Goal: Information Seeking & Learning: Learn about a topic

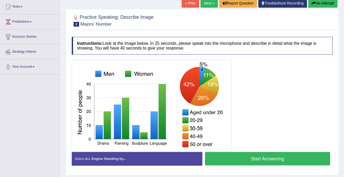
scroll to position [58, 0]
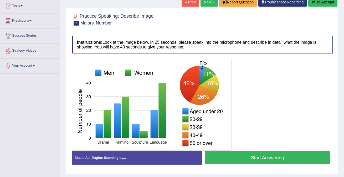
click at [227, 155] on button "Start Answering" at bounding box center [267, 157] width 125 height 13
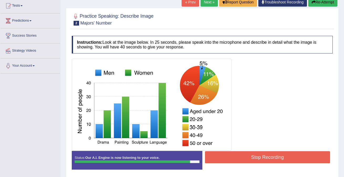
click at [230, 161] on button "Stop Recording" at bounding box center [267, 157] width 125 height 12
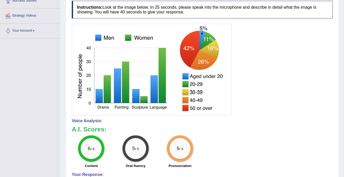
scroll to position [0, 0]
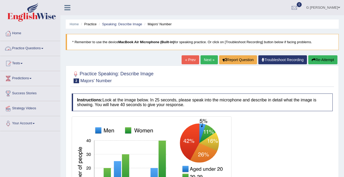
click at [36, 51] on link "Practice Questions" at bounding box center [30, 47] width 60 height 13
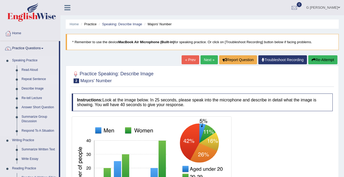
click at [39, 82] on link "Repeat Sentence" at bounding box center [39, 78] width 40 height 9
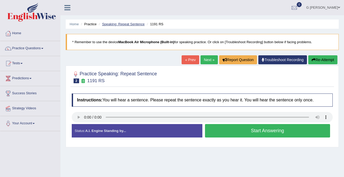
click at [115, 22] on link "Speaking: Repeat Sentence" at bounding box center [123, 24] width 43 height 4
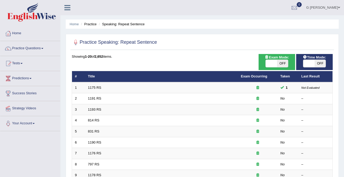
click at [284, 64] on span "OFF" at bounding box center [282, 63] width 11 height 7
checkbox input "true"
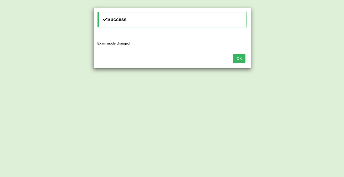
click at [241, 60] on button "OK" at bounding box center [239, 58] width 12 height 9
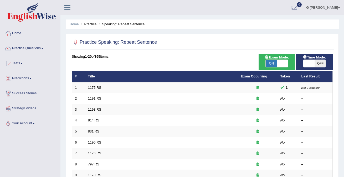
click at [314, 61] on span at bounding box center [308, 63] width 11 height 7
checkbox input "true"
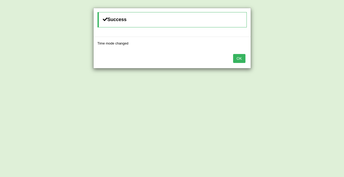
click at [240, 62] on button "OK" at bounding box center [239, 58] width 12 height 9
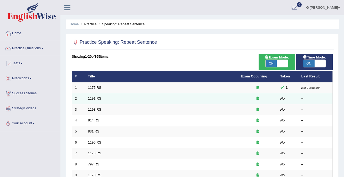
click at [97, 101] on td "1191 RS" at bounding box center [161, 98] width 153 height 11
click at [97, 99] on link "1191 RS" at bounding box center [94, 98] width 13 height 4
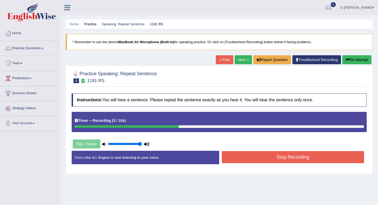
click at [238, 152] on button "Stop Recording" at bounding box center [293, 157] width 142 height 12
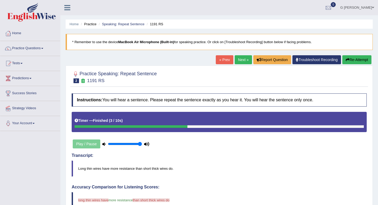
click at [239, 60] on link "Next »" at bounding box center [243, 59] width 17 height 9
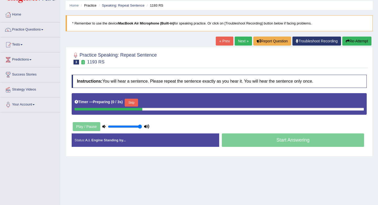
scroll to position [19, 0]
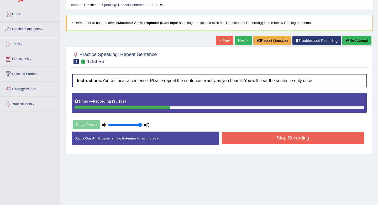
click at [300, 135] on button "Stop Recording" at bounding box center [293, 138] width 142 height 12
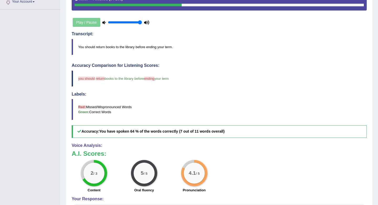
scroll to position [0, 0]
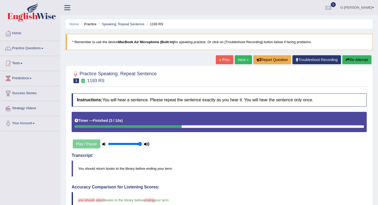
click at [245, 58] on link "Next »" at bounding box center [243, 59] width 17 height 9
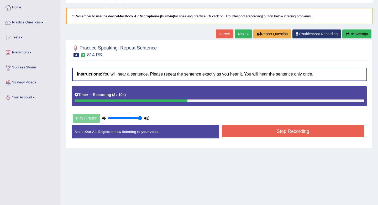
click at [235, 133] on button "Stop Recording" at bounding box center [293, 131] width 142 height 12
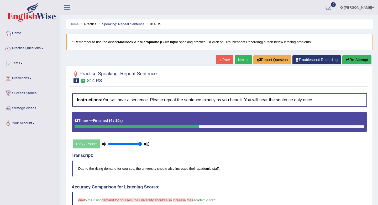
click at [240, 58] on link "Next »" at bounding box center [243, 59] width 17 height 9
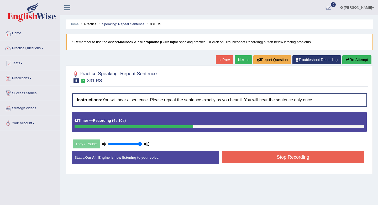
click at [244, 161] on button "Stop Recording" at bounding box center [293, 157] width 142 height 12
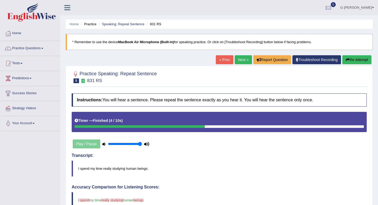
click at [238, 57] on link "Next »" at bounding box center [243, 59] width 17 height 9
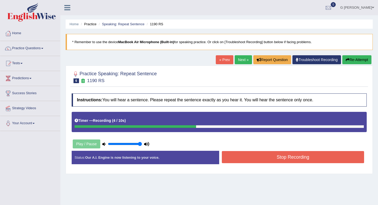
click at [289, 157] on button "Stop Recording" at bounding box center [293, 157] width 142 height 12
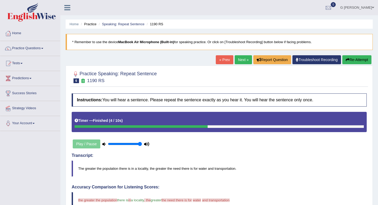
click at [240, 63] on link "Next »" at bounding box center [243, 59] width 17 height 9
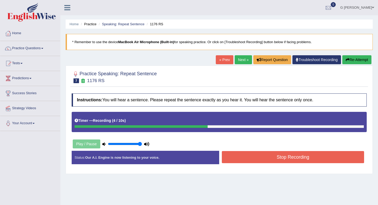
click at [353, 56] on button "Re-Attempt" at bounding box center [357, 59] width 29 height 9
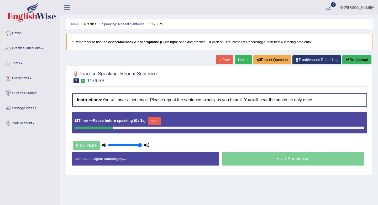
click at [243, 59] on link "Next »" at bounding box center [243, 59] width 17 height 9
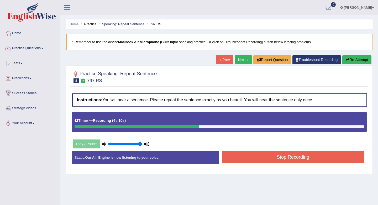
click at [243, 152] on button "Stop Recording" at bounding box center [293, 157] width 142 height 12
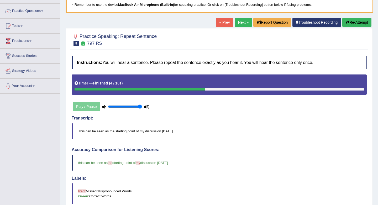
scroll to position [40, 0]
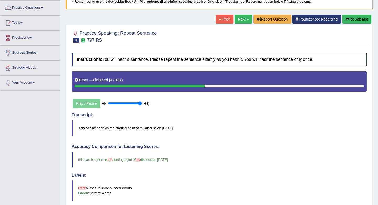
click at [240, 19] on link "Next »" at bounding box center [243, 19] width 17 height 9
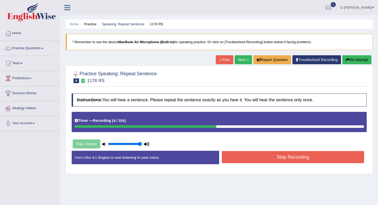
click at [269, 160] on button "Stop Recording" at bounding box center [293, 157] width 142 height 12
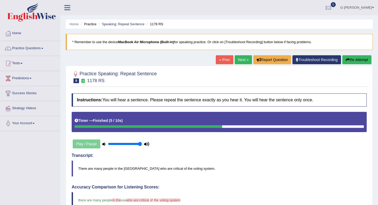
click at [240, 61] on link "Next »" at bounding box center [243, 59] width 17 height 9
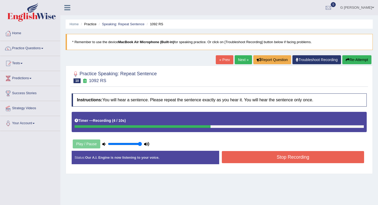
click at [277, 155] on button "Stop Recording" at bounding box center [293, 157] width 142 height 12
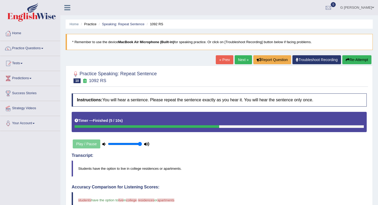
click at [239, 62] on link "Next »" at bounding box center [243, 59] width 17 height 9
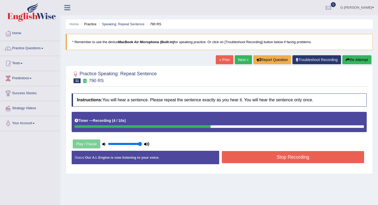
click at [277, 154] on button "Stop Recording" at bounding box center [293, 157] width 142 height 12
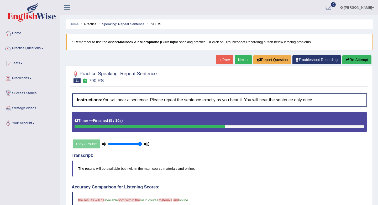
click at [239, 62] on link "Next »" at bounding box center [243, 59] width 17 height 9
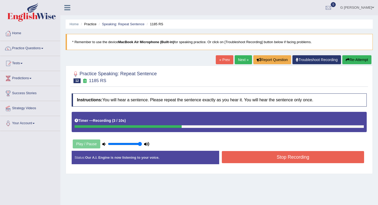
click at [261, 156] on button "Stop Recording" at bounding box center [293, 157] width 142 height 12
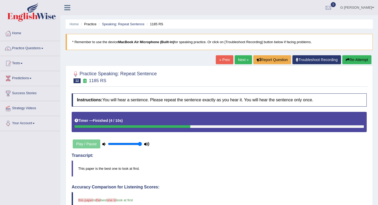
click at [351, 58] on button "Re-Attempt" at bounding box center [357, 59] width 29 height 9
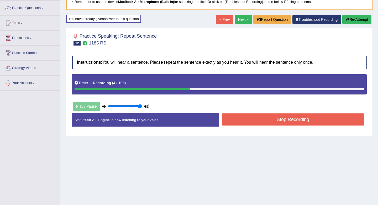
click at [275, 123] on button "Stop Recording" at bounding box center [293, 119] width 142 height 12
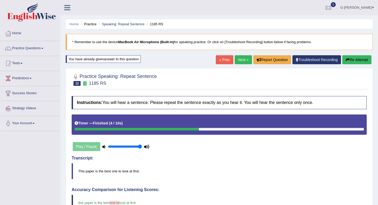
click at [241, 60] on link "Next »" at bounding box center [243, 59] width 17 height 9
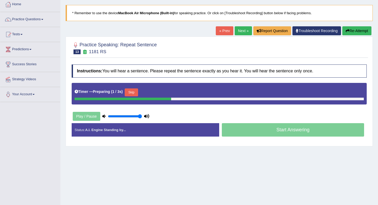
scroll to position [40, 0]
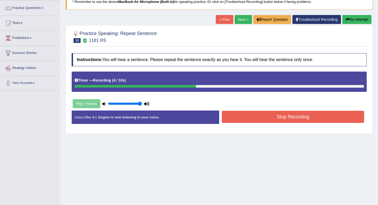
click at [270, 118] on button "Stop Recording" at bounding box center [293, 117] width 142 height 12
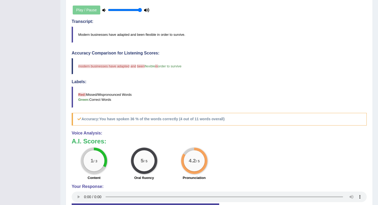
scroll to position [0, 0]
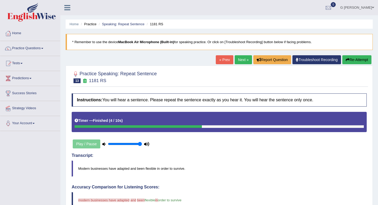
click at [241, 58] on link "Next »" at bounding box center [243, 59] width 17 height 9
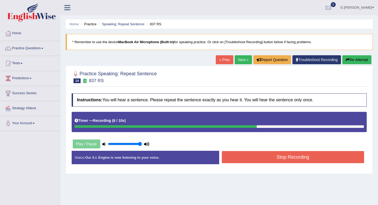
click at [283, 156] on button "Stop Recording" at bounding box center [293, 157] width 142 height 12
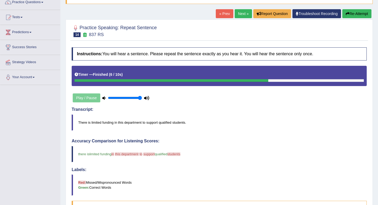
scroll to position [46, 0]
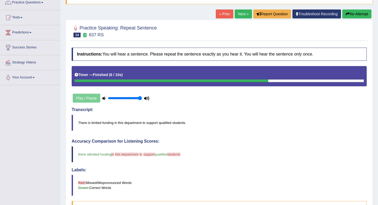
click at [239, 13] on link "Next »" at bounding box center [243, 13] width 17 height 9
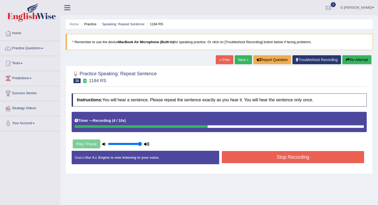
click at [266, 154] on button "Stop Recording" at bounding box center [293, 157] width 142 height 12
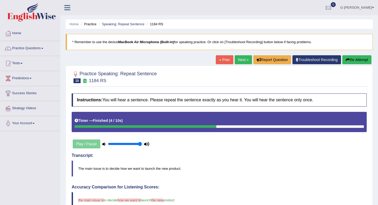
click at [364, 59] on button "Re-Attempt" at bounding box center [357, 59] width 29 height 9
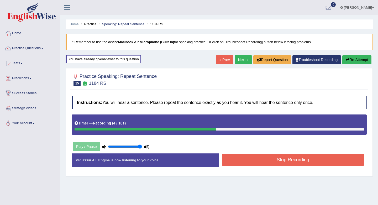
click at [253, 162] on button "Stop Recording" at bounding box center [293, 159] width 142 height 12
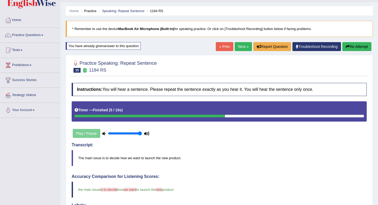
scroll to position [13, 0]
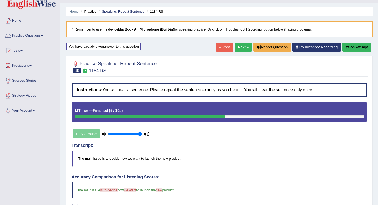
click at [241, 48] on link "Next »" at bounding box center [243, 47] width 17 height 9
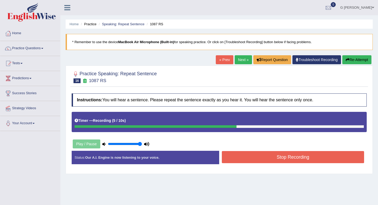
click at [254, 153] on button "Stop Recording" at bounding box center [293, 157] width 142 height 12
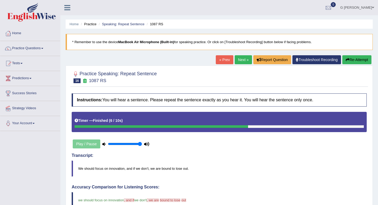
click at [354, 63] on button "Re-Attempt" at bounding box center [357, 59] width 29 height 9
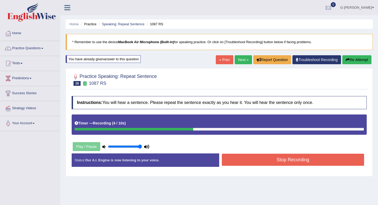
click at [264, 157] on button "Stop Recording" at bounding box center [293, 159] width 142 height 12
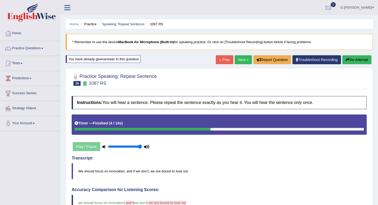
click at [239, 61] on link "Next »" at bounding box center [243, 59] width 17 height 9
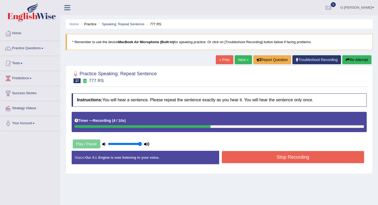
click at [260, 162] on button "Stop Recording" at bounding box center [293, 157] width 142 height 12
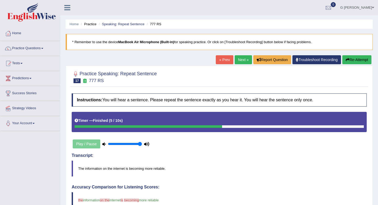
click at [240, 61] on link "Next »" at bounding box center [243, 59] width 17 height 9
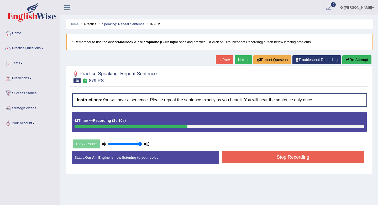
click at [268, 161] on button "Stop Recording" at bounding box center [293, 157] width 142 height 12
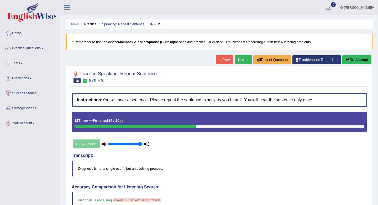
click at [241, 57] on link "Next »" at bounding box center [243, 59] width 17 height 9
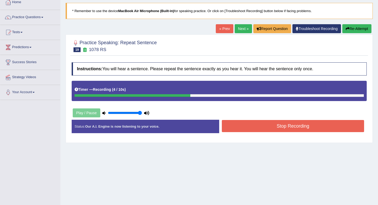
click at [239, 127] on button "Stop Recording" at bounding box center [293, 126] width 142 height 12
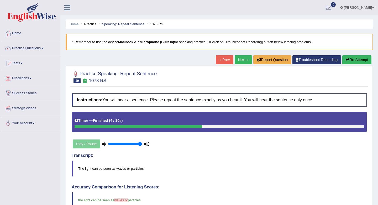
click at [241, 60] on link "Next »" at bounding box center [243, 59] width 17 height 9
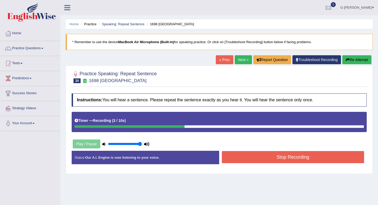
click at [286, 150] on div "Instructions: You will hear a sentence. Please repeat the sentence exactly as y…" at bounding box center [219, 131] width 298 height 80
click at [285, 156] on button "Stop Recording" at bounding box center [293, 157] width 142 height 12
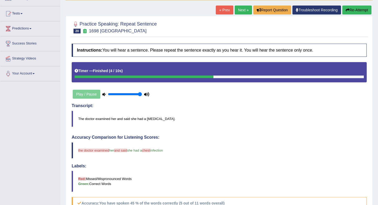
scroll to position [47, 0]
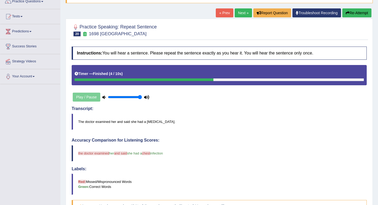
click at [241, 15] on link "Next »" at bounding box center [243, 12] width 17 height 9
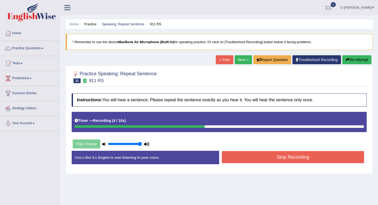
click at [261, 160] on button "Stop Recording" at bounding box center [293, 157] width 142 height 12
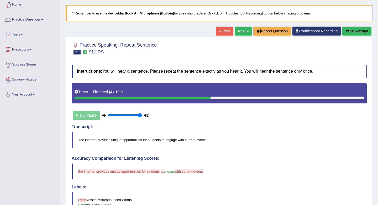
scroll to position [30, 0]
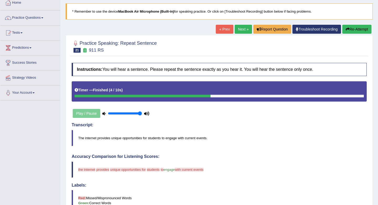
click at [245, 30] on link "Next »" at bounding box center [243, 29] width 17 height 9
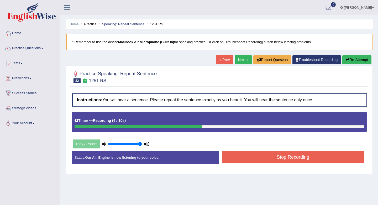
click at [274, 153] on button "Stop Recording" at bounding box center [293, 157] width 142 height 12
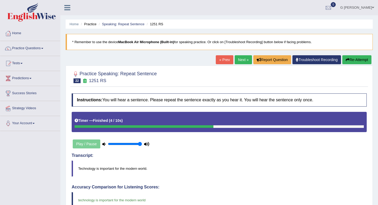
click at [243, 57] on link "Next »" at bounding box center [243, 59] width 17 height 9
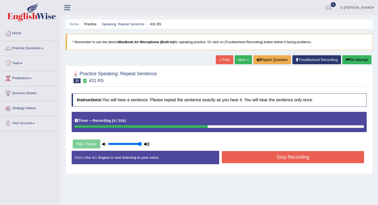
click at [257, 159] on button "Stop Recording" at bounding box center [293, 157] width 142 height 12
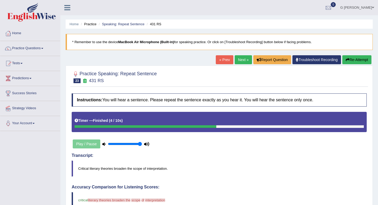
click at [237, 59] on link "Next »" at bounding box center [243, 59] width 17 height 9
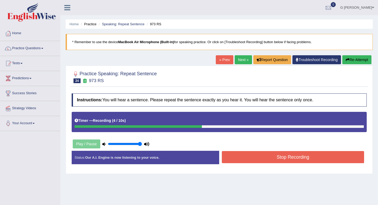
click at [270, 150] on div "Created with Highcharts 7.1.2 Great Too slow Too fast Time Speech pace meter: 0…" at bounding box center [294, 150] width 150 height 0
click at [269, 152] on button "Stop Recording" at bounding box center [293, 157] width 142 height 12
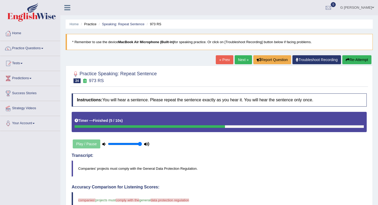
click at [240, 61] on link "Next »" at bounding box center [243, 59] width 17 height 9
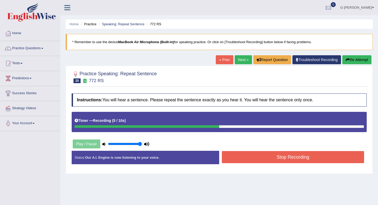
click at [247, 159] on button "Stop Recording" at bounding box center [293, 157] width 142 height 12
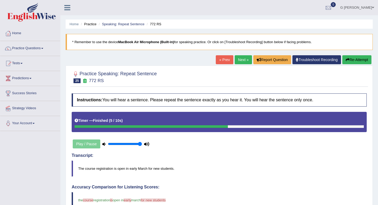
click at [242, 61] on link "Next »" at bounding box center [243, 59] width 17 height 9
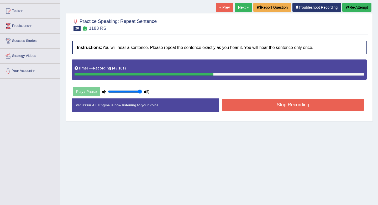
click at [260, 103] on button "Stop Recording" at bounding box center [293, 105] width 142 height 12
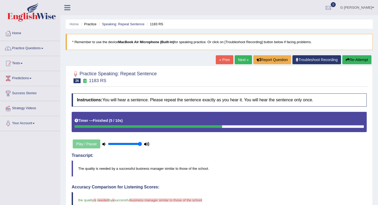
click at [241, 56] on link "Next »" at bounding box center [243, 59] width 17 height 9
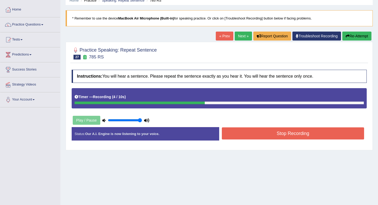
click at [260, 136] on button "Stop Recording" at bounding box center [293, 133] width 142 height 12
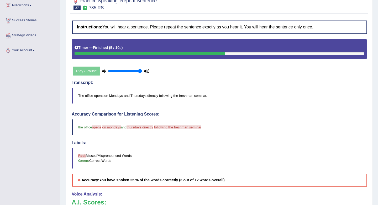
scroll to position [52, 0]
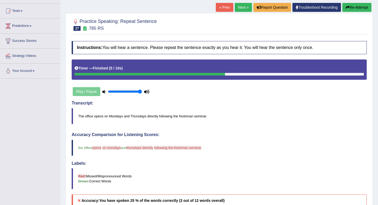
click at [240, 7] on link "Next »" at bounding box center [243, 7] width 17 height 9
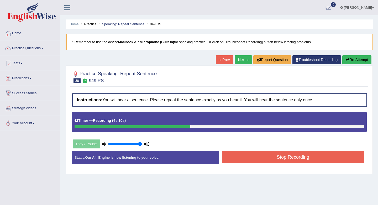
click at [231, 154] on button "Stop Recording" at bounding box center [293, 157] width 142 height 12
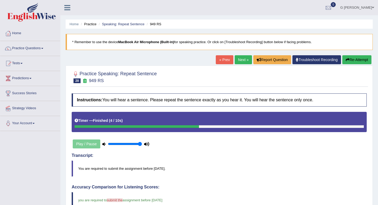
click at [238, 62] on link "Next »" at bounding box center [243, 59] width 17 height 9
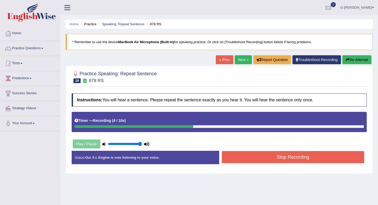
click at [266, 154] on button "Stop Recording" at bounding box center [293, 157] width 142 height 12
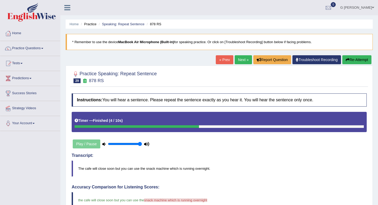
click at [238, 59] on link "Next »" at bounding box center [243, 59] width 17 height 9
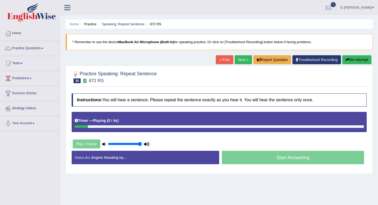
scroll to position [11, 0]
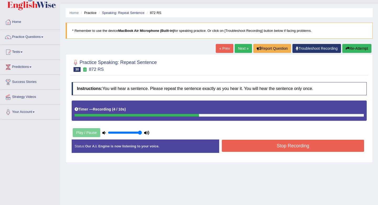
click at [253, 144] on button "Stop Recording" at bounding box center [293, 146] width 142 height 12
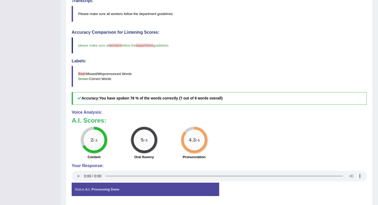
scroll to position [0, 0]
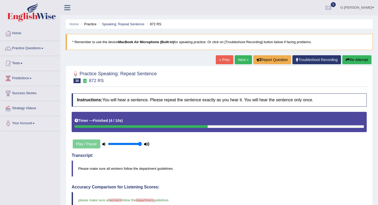
click at [239, 63] on link "Next »" at bounding box center [243, 59] width 17 height 9
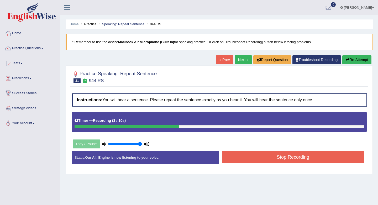
click at [258, 159] on button "Stop Recording" at bounding box center [293, 157] width 142 height 12
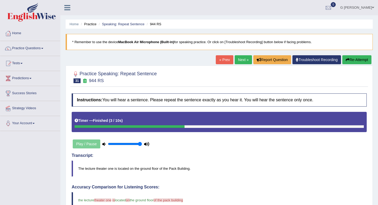
click at [240, 59] on link "Next »" at bounding box center [243, 59] width 17 height 9
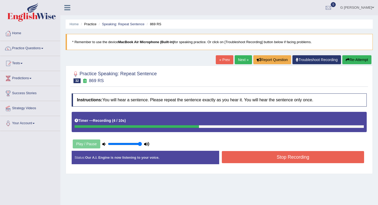
click at [261, 153] on button "Stop Recording" at bounding box center [293, 157] width 142 height 12
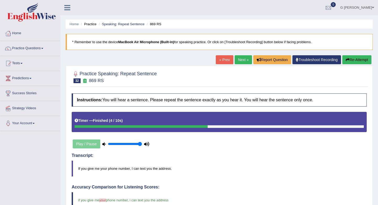
click at [239, 61] on link "Next »" at bounding box center [243, 59] width 17 height 9
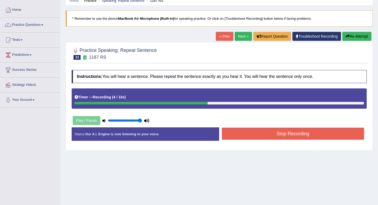
click at [248, 135] on button "Stop Recording" at bounding box center [293, 133] width 142 height 12
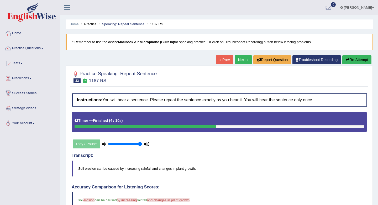
click at [241, 62] on link "Next »" at bounding box center [243, 59] width 17 height 9
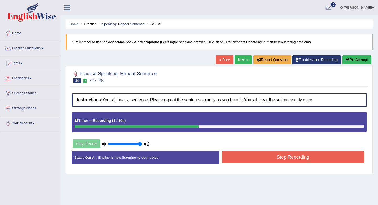
click at [255, 156] on button "Stop Recording" at bounding box center [293, 157] width 142 height 12
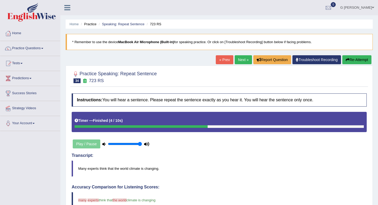
click at [240, 61] on link "Next »" at bounding box center [243, 59] width 17 height 9
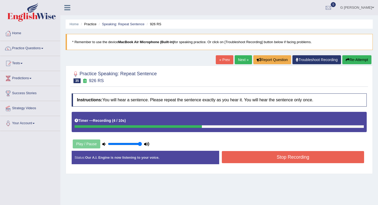
click at [252, 161] on button "Stop Recording" at bounding box center [293, 157] width 142 height 12
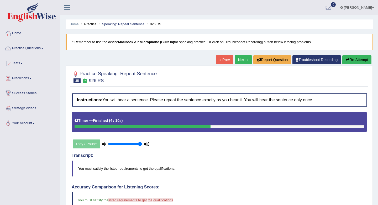
click at [47, 53] on link "Practice Questions" at bounding box center [30, 47] width 60 height 13
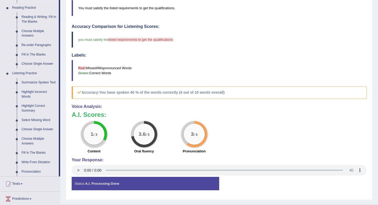
scroll to position [159, 0]
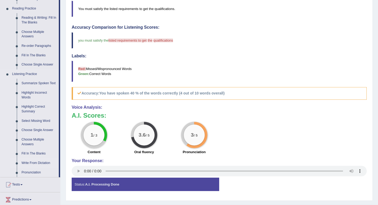
click at [38, 167] on link "Write From Dictation" at bounding box center [39, 162] width 40 height 9
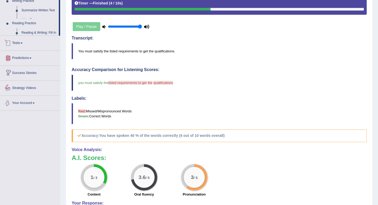
scroll to position [171, 0]
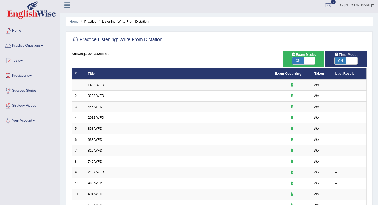
scroll to position [3, 0]
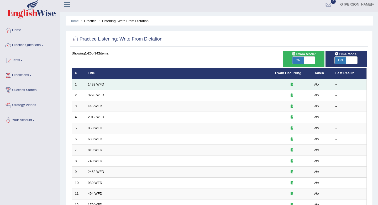
click at [101, 83] on link "1432 WFD" at bounding box center [96, 84] width 16 height 4
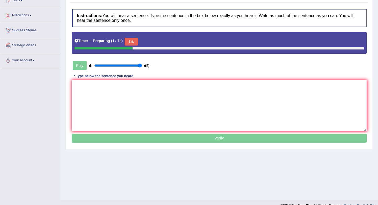
scroll to position [63, 0]
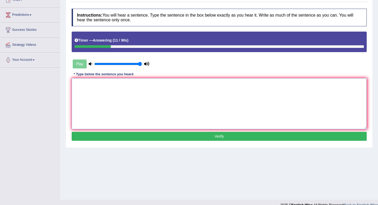
click at [140, 92] on textarea at bounding box center [219, 103] width 295 height 51
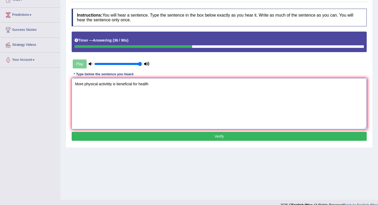
click at [140, 84] on textarea "More physical activitity is beneficial for health" at bounding box center [219, 103] width 295 height 51
click at [160, 84] on textarea "More physical activitity is beneficial for the health" at bounding box center [219, 103] width 295 height 51
type textarea "More physical activitity is beneficial for the health."
click at [143, 137] on button "Verify" at bounding box center [219, 136] width 295 height 9
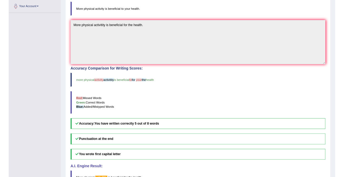
scroll to position [0, 0]
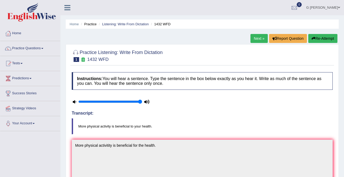
click at [27, 49] on link "Practice Questions" at bounding box center [30, 47] width 60 height 13
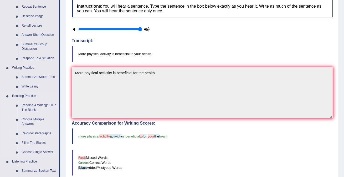
scroll to position [71, 0]
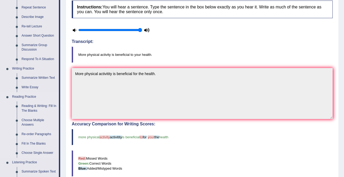
click at [37, 133] on link "Re-order Paragraphs" at bounding box center [39, 133] width 40 height 9
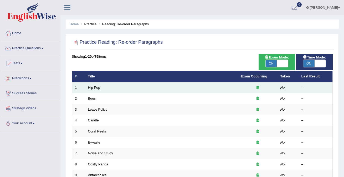
click at [95, 86] on link "Hip Pop" at bounding box center [94, 87] width 12 height 4
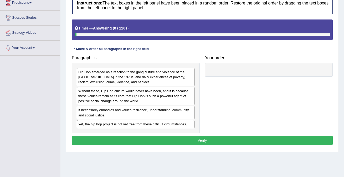
scroll to position [75, 0]
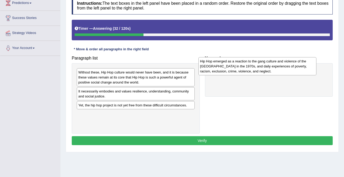
drag, startPoint x: 89, startPoint y: 77, endPoint x: 210, endPoint y: 65, distance: 121.2
click at [211, 66] on div "Hip Hop emerged as a reaction to the gang culture and violence of the South Bro…" at bounding box center [257, 66] width 118 height 18
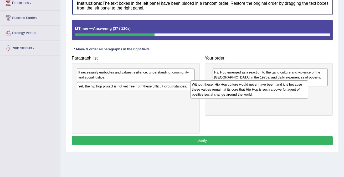
drag, startPoint x: 97, startPoint y: 80, endPoint x: 210, endPoint y: 92, distance: 114.2
click at [210, 92] on div "Without these, Hip Hop culture would never have been, and it is because these v…" at bounding box center [249, 89] width 118 height 18
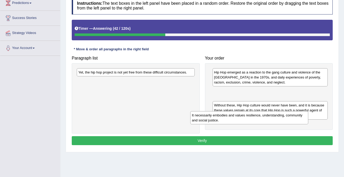
drag, startPoint x: 103, startPoint y: 77, endPoint x: 219, endPoint y: 120, distance: 123.2
click at [219, 120] on div "It necessarily embodies and values resilience, understanding, community and soc…" at bounding box center [249, 117] width 118 height 13
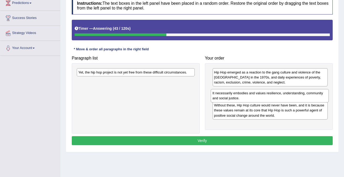
click at [221, 118] on div "Without these, Hip Hop culture would never have been, and it is because these v…" at bounding box center [270, 110] width 115 height 18
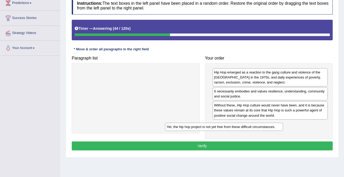
drag, startPoint x: 136, startPoint y: 73, endPoint x: 231, endPoint y: 126, distance: 108.8
click at [231, 127] on div "Yet, the hip hop project is not yet free from these difficult circumstances." at bounding box center [224, 126] width 118 height 8
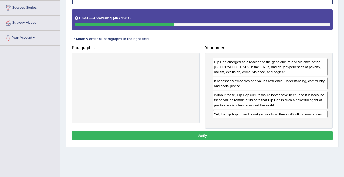
scroll to position [87, 0]
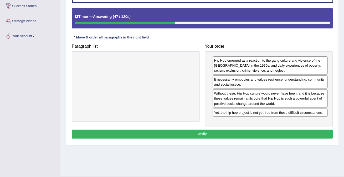
click at [184, 133] on button "Verify" at bounding box center [202, 133] width 261 height 9
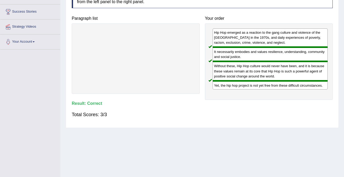
scroll to position [0, 0]
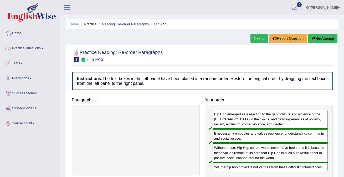
click at [257, 38] on link "Next »" at bounding box center [258, 38] width 17 height 9
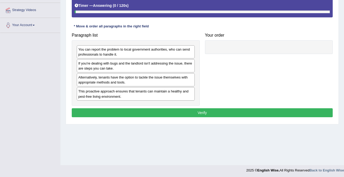
scroll to position [98, 0]
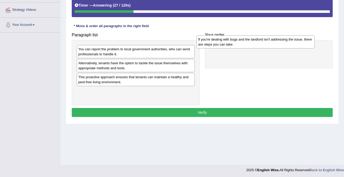
drag, startPoint x: 107, startPoint y: 68, endPoint x: 227, endPoint y: 44, distance: 122.1
click at [227, 44] on div "If you're dealing with bugs and the landlord isn't addressing the issue, there …" at bounding box center [256, 41] width 118 height 13
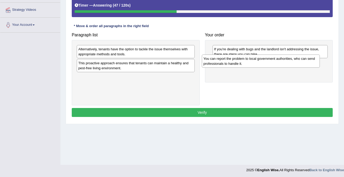
drag, startPoint x: 103, startPoint y: 53, endPoint x: 228, endPoint y: 61, distance: 125.6
click at [228, 61] on div "You can report the problem to local government authorities, who can send profes…" at bounding box center [261, 60] width 118 height 13
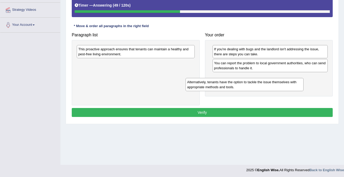
drag, startPoint x: 131, startPoint y: 54, endPoint x: 243, endPoint y: 79, distance: 114.9
click at [243, 79] on div "Alternatively, tenants have the option to tackle the issue themselves with appr…" at bounding box center [245, 84] width 118 height 13
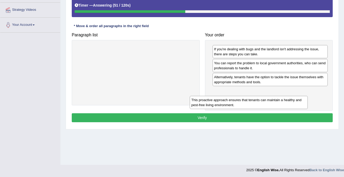
drag, startPoint x: 137, startPoint y: 53, endPoint x: 251, endPoint y: 102, distance: 124.1
click at [251, 103] on div "This proactive approach ensures that tenants can maintain a healthy and pest-fr…" at bounding box center [249, 102] width 118 height 13
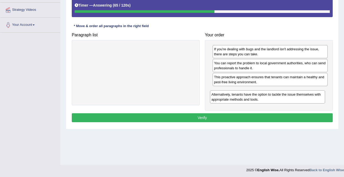
drag, startPoint x: 234, startPoint y: 80, endPoint x: 231, endPoint y: 97, distance: 17.5
click at [231, 97] on div "Alternatively, tenants have the option to tackle the issue themselves with appr…" at bounding box center [267, 96] width 115 height 13
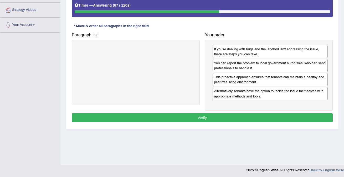
click at [233, 119] on button "Verify" at bounding box center [202, 117] width 261 height 9
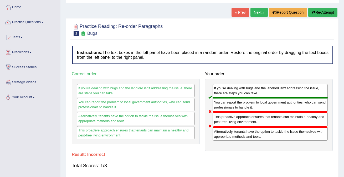
scroll to position [0, 0]
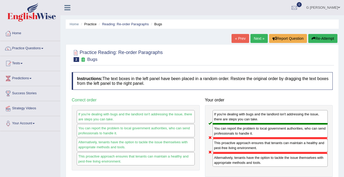
click at [253, 39] on link "Next »" at bounding box center [258, 38] width 17 height 9
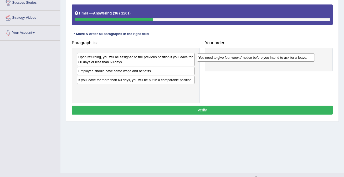
drag, startPoint x: 99, startPoint y: 58, endPoint x: 218, endPoint y: 58, distance: 118.8
click at [219, 59] on div "You need to give four weeks' notice before you intend to ask for a leave." at bounding box center [256, 57] width 118 height 8
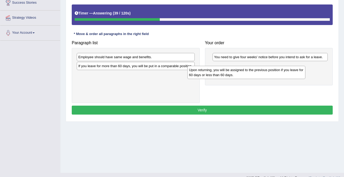
drag, startPoint x: 99, startPoint y: 59, endPoint x: 210, endPoint y: 71, distance: 111.7
click at [211, 71] on div "Upon returning, you will be assigned to the previous position if you leave for …" at bounding box center [246, 72] width 118 height 13
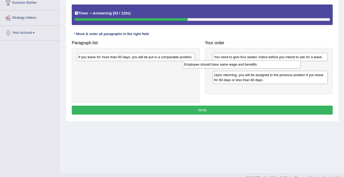
drag, startPoint x: 107, startPoint y: 59, endPoint x: 212, endPoint y: 65, distance: 105.8
click at [212, 65] on div "Employee should have same wage and benefits." at bounding box center [242, 64] width 118 height 8
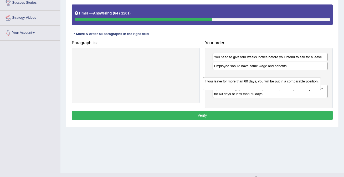
drag, startPoint x: 115, startPoint y: 58, endPoint x: 242, endPoint y: 78, distance: 127.9
click at [242, 78] on div "If you leave for more than 60 days, you will be put in a comparable position." at bounding box center [262, 83] width 118 height 13
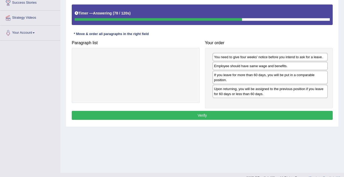
click at [240, 113] on button "Verify" at bounding box center [202, 115] width 261 height 9
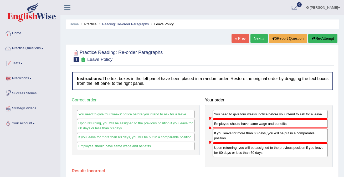
click at [25, 44] on link "Practice Questions" at bounding box center [30, 47] width 60 height 13
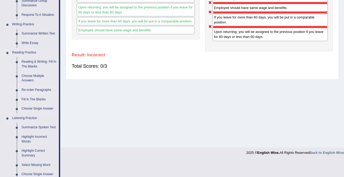
scroll to position [126, 0]
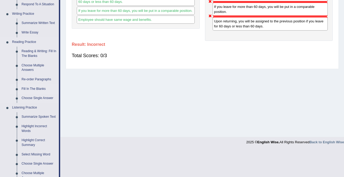
click at [39, 89] on link "Fill In The Blanks" at bounding box center [39, 88] width 40 height 9
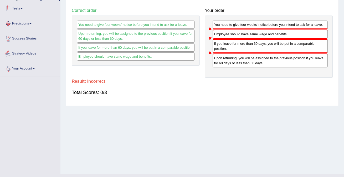
scroll to position [99, 0]
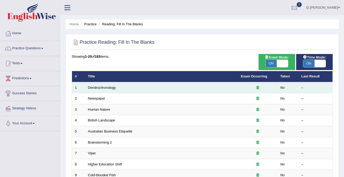
click at [106, 90] on td "Dendrochronology" at bounding box center [161, 87] width 153 height 11
click at [104, 86] on link "Dendrochronology" at bounding box center [102, 87] width 28 height 4
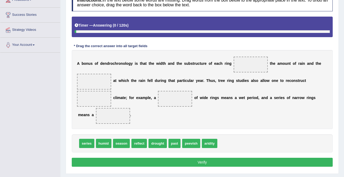
scroll to position [80, 0]
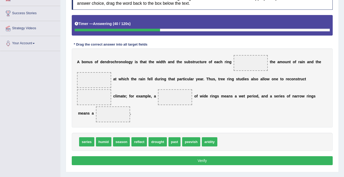
click at [157, 143] on span "drought" at bounding box center [157, 141] width 18 height 9
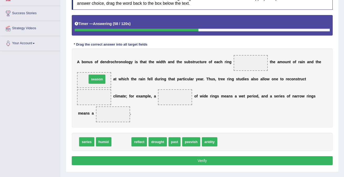
drag, startPoint x: 123, startPoint y: 141, endPoint x: 99, endPoint y: 79, distance: 67.1
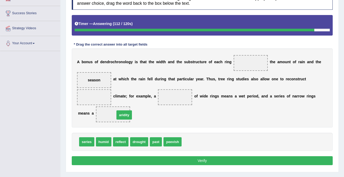
drag, startPoint x: 190, startPoint y: 143, endPoint x: 120, endPoint y: 116, distance: 74.5
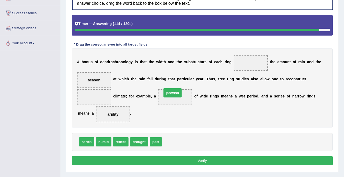
drag, startPoint x: 172, startPoint y: 141, endPoint x: 172, endPoint y: 92, distance: 49.4
drag, startPoint x: 154, startPoint y: 142, endPoint x: 96, endPoint y: 100, distance: 71.6
click at [157, 161] on button "Verify" at bounding box center [202, 160] width 261 height 9
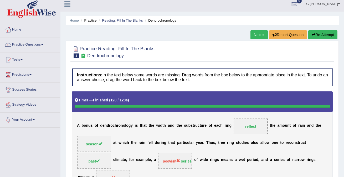
scroll to position [0, 0]
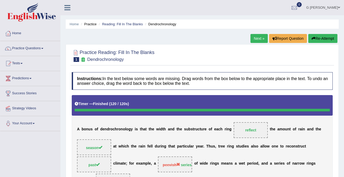
click at [253, 38] on link "Next »" at bounding box center [258, 38] width 17 height 9
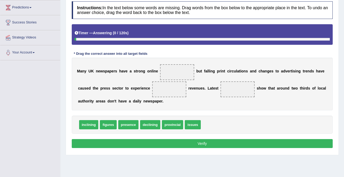
scroll to position [72, 0]
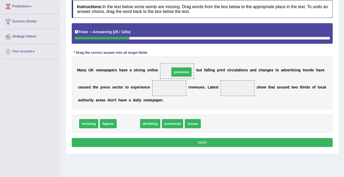
drag, startPoint x: 126, startPoint y: 123, endPoint x: 179, endPoint y: 72, distance: 74.0
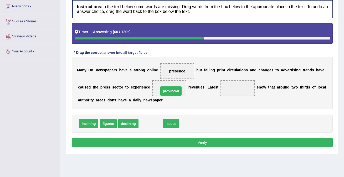
drag, startPoint x: 143, startPoint y: 123, endPoint x: 164, endPoint y: 91, distance: 38.4
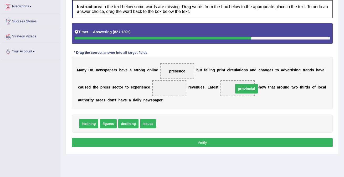
drag, startPoint x: 162, startPoint y: 89, endPoint x: 239, endPoint y: 90, distance: 76.2
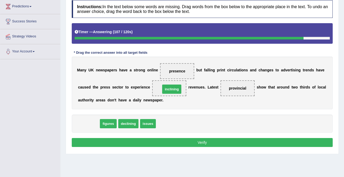
drag, startPoint x: 86, startPoint y: 125, endPoint x: 169, endPoint y: 91, distance: 89.9
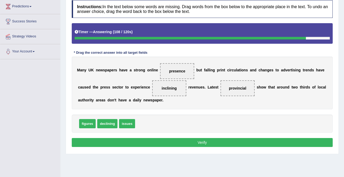
click at [167, 142] on button "Verify" at bounding box center [202, 142] width 261 height 9
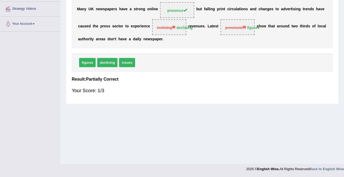
scroll to position [0, 0]
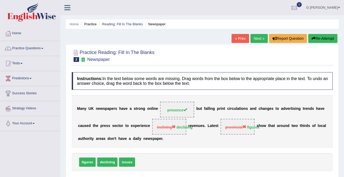
click at [255, 42] on link "Next »" at bounding box center [258, 38] width 17 height 9
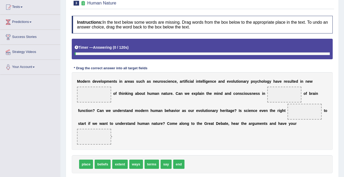
scroll to position [69, 0]
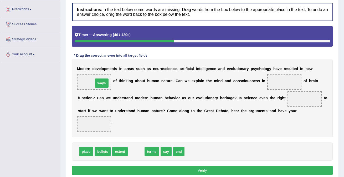
drag, startPoint x: 136, startPoint y: 152, endPoint x: 102, endPoint y: 84, distance: 76.5
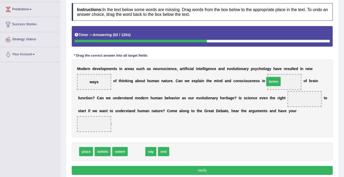
drag, startPoint x: 135, startPoint y: 151, endPoint x: 271, endPoint y: 81, distance: 153.0
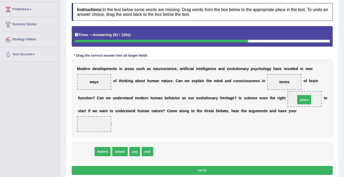
drag, startPoint x: 86, startPoint y: 153, endPoint x: 304, endPoint y: 101, distance: 224.1
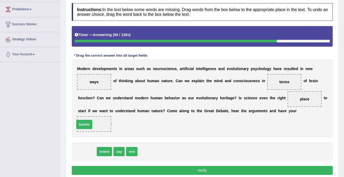
drag, startPoint x: 89, startPoint y: 154, endPoint x: 86, endPoint y: 127, distance: 27.0
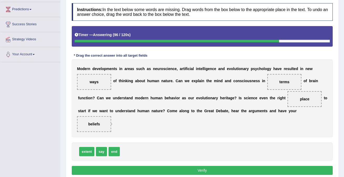
click at [127, 172] on button "Verify" at bounding box center [202, 170] width 261 height 9
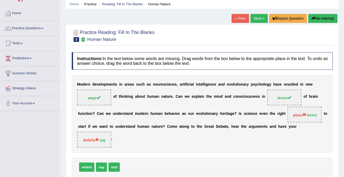
scroll to position [21, 0]
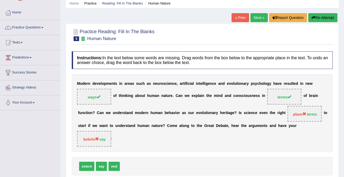
click at [322, 21] on button "Re-Attempt" at bounding box center [322, 17] width 29 height 9
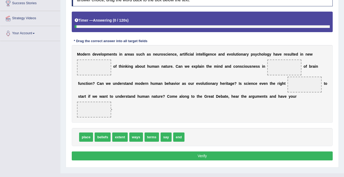
scroll to position [89, 0]
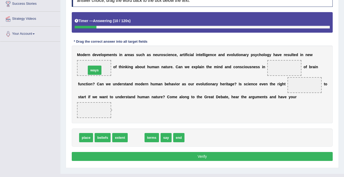
drag, startPoint x: 138, startPoint y: 138, endPoint x: 96, endPoint y: 71, distance: 79.0
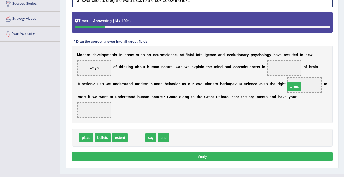
drag, startPoint x: 139, startPoint y: 139, endPoint x: 297, endPoint y: 89, distance: 165.4
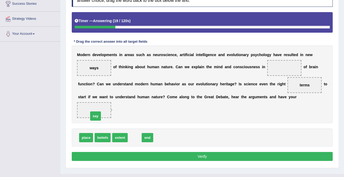
drag, startPoint x: 138, startPoint y: 136, endPoint x: 99, endPoint y: 115, distance: 44.7
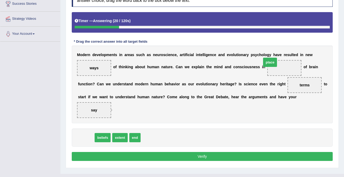
drag, startPoint x: 89, startPoint y: 139, endPoint x: 277, endPoint y: 67, distance: 201.7
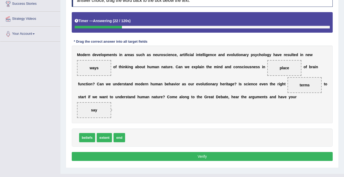
click at [236, 152] on button "Verify" at bounding box center [202, 156] width 261 height 9
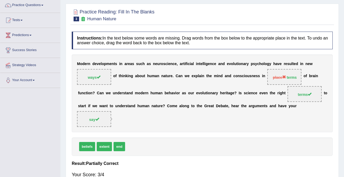
scroll to position [36, 0]
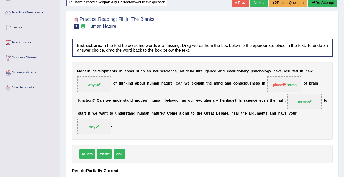
click at [256, 1] on link "Next »" at bounding box center [258, 2] width 17 height 9
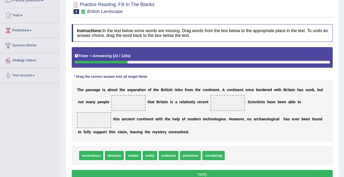
scroll to position [61, 0]
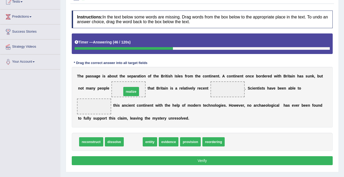
drag, startPoint x: 136, startPoint y: 144, endPoint x: 133, endPoint y: 94, distance: 50.2
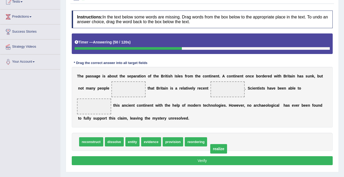
drag, startPoint x: 128, startPoint y: 90, endPoint x: 220, endPoint y: 141, distance: 105.6
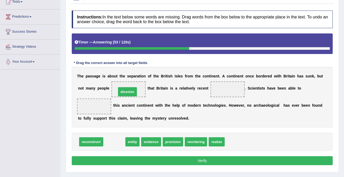
drag, startPoint x: 116, startPoint y: 142, endPoint x: 129, endPoint y: 92, distance: 51.6
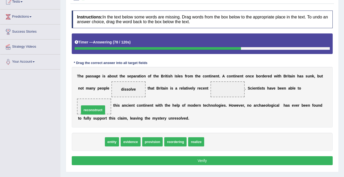
drag, startPoint x: 94, startPoint y: 143, endPoint x: 96, endPoint y: 111, distance: 31.8
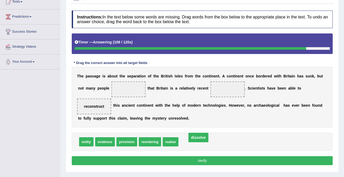
drag, startPoint x: 122, startPoint y: 89, endPoint x: 192, endPoint y: 137, distance: 84.8
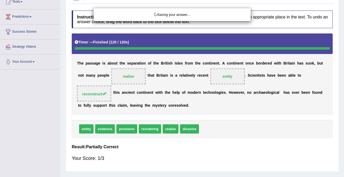
drag, startPoint x: 171, startPoint y: 142, endPoint x: 164, endPoint y: 129, distance: 15.1
click at [164, 115] on body "Toggle navigation Home Practice Questions Speaking Practice Read Aloud Repeat S…" at bounding box center [172, 27] width 344 height 177
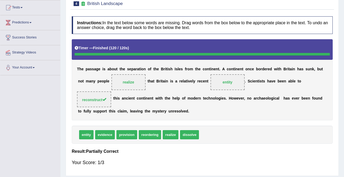
scroll to position [0, 0]
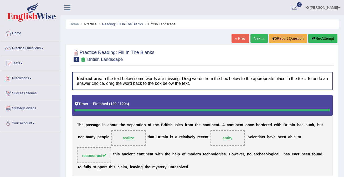
click at [253, 40] on link "Next »" at bounding box center [258, 38] width 17 height 9
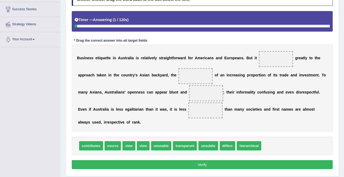
scroll to position [82, 0]
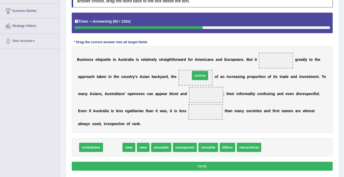
drag, startPoint x: 114, startPoint y: 147, endPoint x: 202, endPoint y: 76, distance: 112.9
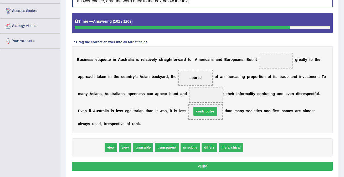
drag, startPoint x: 92, startPoint y: 148, endPoint x: 206, endPoint y: 112, distance: 119.7
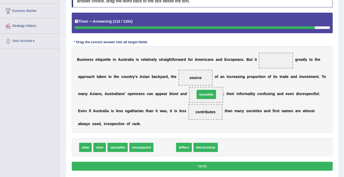
drag, startPoint x: 168, startPoint y: 149, endPoint x: 210, endPoint y: 96, distance: 67.2
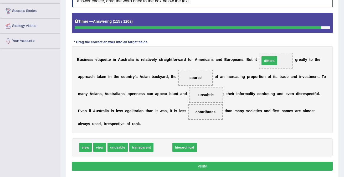
drag, startPoint x: 163, startPoint y: 149, endPoint x: 270, endPoint y: 63, distance: 137.2
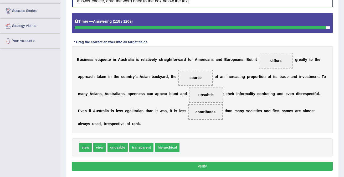
click at [271, 63] on span "differs" at bounding box center [276, 61] width 34 height 16
click at [273, 61] on span "differs" at bounding box center [275, 60] width 11 height 4
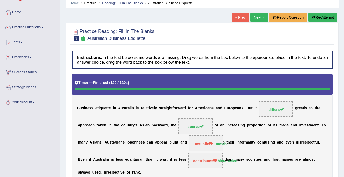
scroll to position [16, 0]
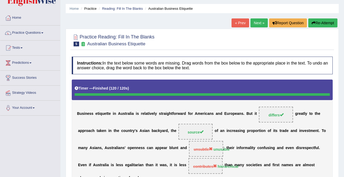
click at [255, 23] on link "Next »" at bounding box center [258, 22] width 17 height 9
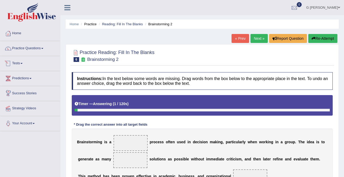
click at [37, 47] on link "Practice Questions" at bounding box center [30, 47] width 60 height 13
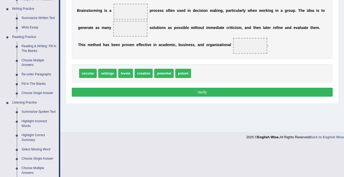
scroll to position [131, 0]
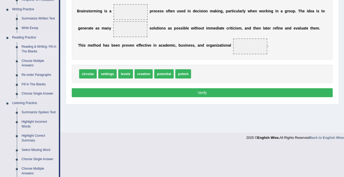
click at [42, 50] on link "Reading & Writing: Fill In The Blanks" at bounding box center [39, 49] width 40 height 14
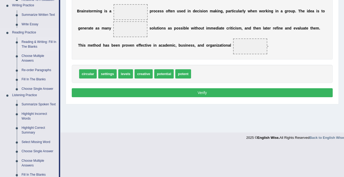
scroll to position [99, 0]
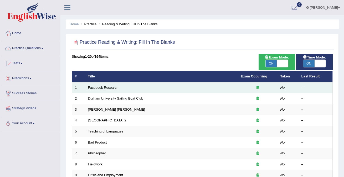
click at [105, 88] on link "Facebook Research" at bounding box center [103, 87] width 30 height 4
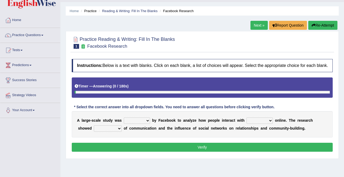
scroll to position [13, 0]
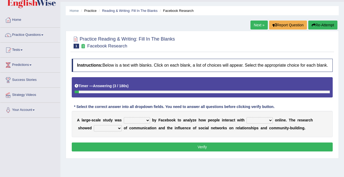
click at [133, 123] on select "surveyed had asked made" at bounding box center [137, 120] width 26 height 6
select select "made"
click at [256, 123] on select "together all each other another" at bounding box center [259, 120] width 26 height 6
select select "each other"
click at [104, 131] on select "advantages standards fellowships patterns" at bounding box center [108, 128] width 28 height 6
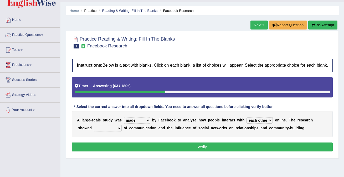
select select "patterns"
click at [130, 151] on button "Verify" at bounding box center [202, 146] width 261 height 9
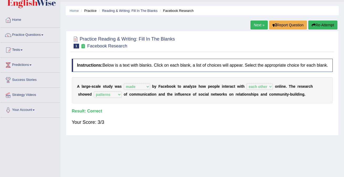
scroll to position [0, 0]
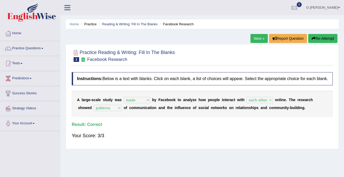
click at [253, 38] on link "Next »" at bounding box center [258, 38] width 17 height 9
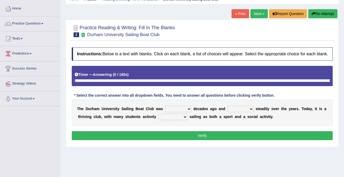
scroll to position [32, 0]
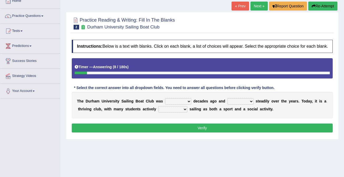
click at [173, 104] on select "found fund founded find" at bounding box center [178, 101] width 26 height 6
select select "found"
click at [233, 104] on select "grow growing has grown grown" at bounding box center [240, 101] width 26 height 6
select select "growing"
click at [228, 104] on select "grow growing has grown grown" at bounding box center [240, 101] width 26 height 6
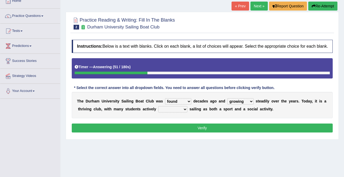
click at [171, 112] on select "enjoy enjoyed are enjoying enjoying" at bounding box center [172, 109] width 29 height 6
select select "enjoying"
click at [196, 131] on button "Verify" at bounding box center [202, 127] width 261 height 9
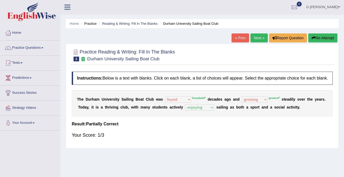
scroll to position [0, 0]
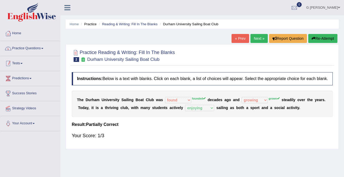
click at [37, 45] on link "Practice Questions" at bounding box center [30, 47] width 60 height 13
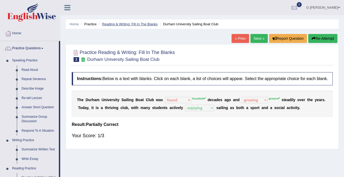
click at [148, 22] on link "Reading & Writing: Fill In The Blanks" at bounding box center [129, 24] width 55 height 4
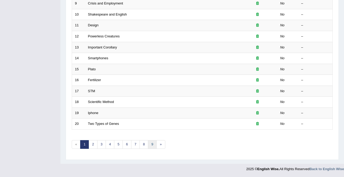
click at [153, 143] on link "9" at bounding box center [152, 144] width 9 height 9
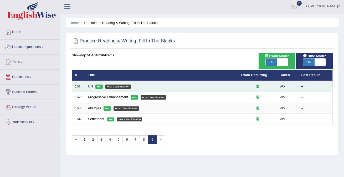
scroll to position [2, 0]
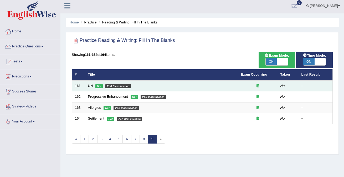
click at [90, 83] on td "UN Hot PoS Classification" at bounding box center [161, 85] width 153 height 11
click at [91, 85] on link "UN" at bounding box center [90, 86] width 5 height 4
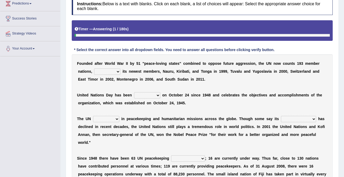
scroll to position [75, 0]
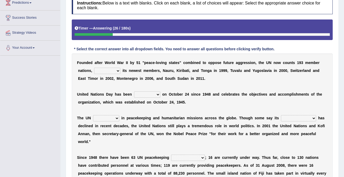
click at [109, 68] on select "limiting possibly especially including" at bounding box center [107, 71] width 26 height 6
select select "possibly"
click at [106, 72] on select "limiting possibly especially including" at bounding box center [107, 71] width 26 height 6
click at [142, 95] on select "observed watched monitored examined" at bounding box center [147, 94] width 26 height 6
select select "observed"
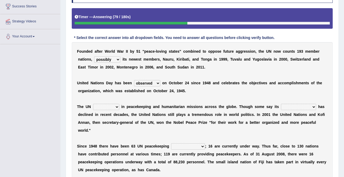
scroll to position [92, 0]
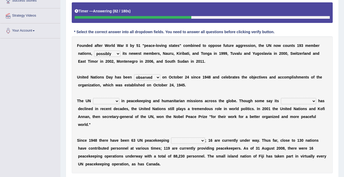
click at [99, 102] on select "appoints absorbs connects engages" at bounding box center [106, 101] width 26 height 6
select select "appoints"
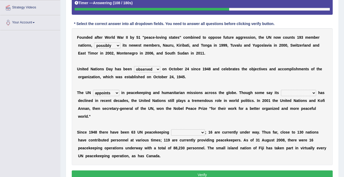
scroll to position [102, 0]
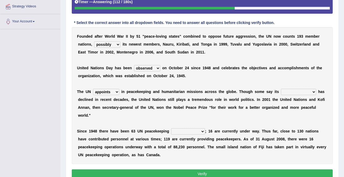
click at [290, 93] on select "descriptiveness influence meaningless consequences" at bounding box center [298, 92] width 35 height 6
select select "descriptiveness"
click at [181, 131] on select "businesses processes transgressions operations" at bounding box center [188, 131] width 34 height 6
select select "operations"
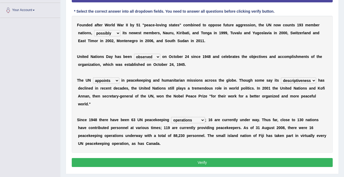
scroll to position [113, 0]
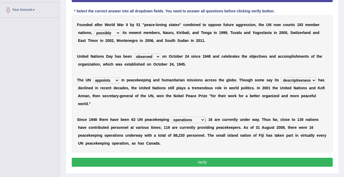
click at [190, 160] on button "Verify" at bounding box center [202, 161] width 261 height 9
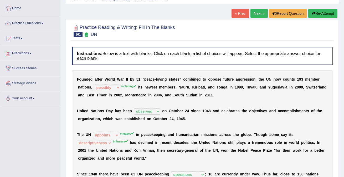
scroll to position [0, 0]
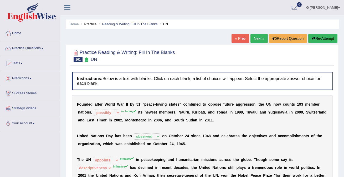
click at [256, 34] on link "Next »" at bounding box center [258, 38] width 17 height 9
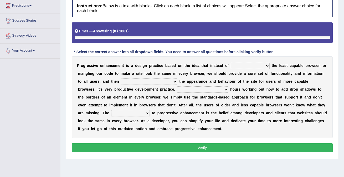
scroll to position [81, 0]
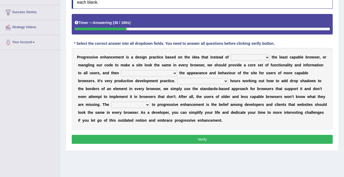
click at [238, 58] on select "designing for have to design have designed for be designing" at bounding box center [250, 57] width 39 height 6
select select "designing for"
click at [136, 73] on select "with progress enhancement progressively enhance progress so enhancing progress …" at bounding box center [149, 73] width 56 height 6
select select "with progress enhancement"
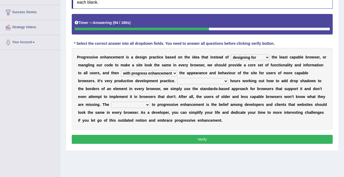
click at [201, 81] on select "In addition to developing Beside adding Whereby eliminating Instead of spending" at bounding box center [202, 81] width 51 height 6
select select "Instead of spending"
click at [214, 80] on select "In addition to developing Beside adding Whereby eliminating Instead of spending" at bounding box center [202, 81] width 51 height 6
click at [131, 105] on select "larger problem lesser benefit biggest challenge least assurance" at bounding box center [130, 104] width 39 height 6
select select "least assurance"
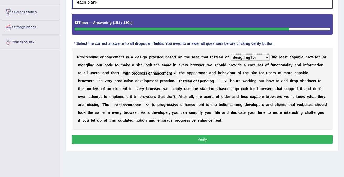
click at [145, 136] on button "Verify" at bounding box center [202, 139] width 261 height 9
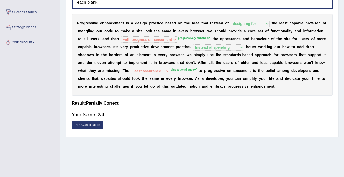
scroll to position [0, 0]
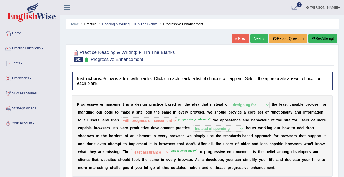
click at [254, 42] on link "Next »" at bounding box center [258, 38] width 17 height 9
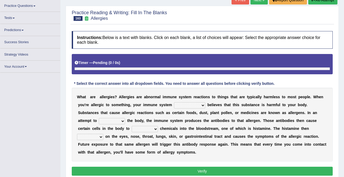
scroll to position [68, 0]
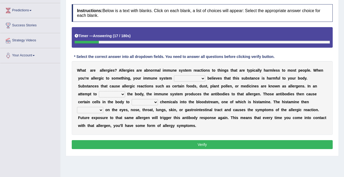
click at [181, 79] on select "completely consequently mistakenly definitely" at bounding box center [189, 78] width 31 height 6
select select "definitely"
click at [108, 94] on select "preserve protect improve activate" at bounding box center [112, 94] width 26 height 6
select select "protect"
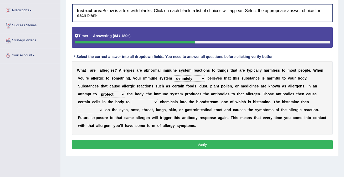
click at [140, 102] on select "confiine release escape hold" at bounding box center [145, 102] width 26 height 6
select select "release"
click at [95, 110] on select "acts performs targets focuses" at bounding box center [90, 110] width 26 height 6
select select "targets"
click at [102, 143] on button "Verify" at bounding box center [202, 144] width 261 height 9
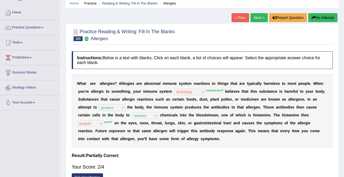
scroll to position [19, 0]
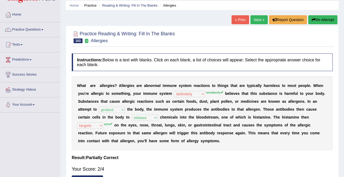
click at [257, 18] on link "Next »" at bounding box center [258, 19] width 17 height 9
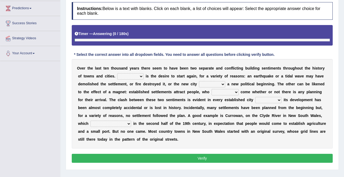
scroll to position [70, 0]
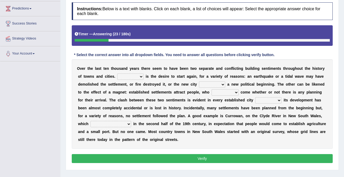
click at [135, 79] on select "One It What This" at bounding box center [130, 76] width 26 height 6
select select "It"
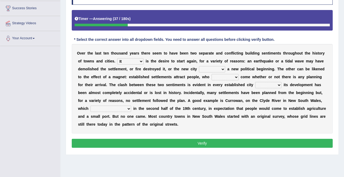
scroll to position [86, 0]
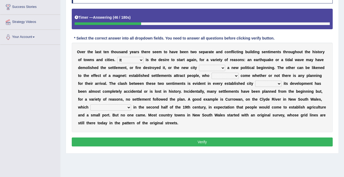
click at [204, 66] on select "does marks is causes" at bounding box center [212, 68] width 26 height 6
click at [226, 75] on select "tend to are used to ought to had to" at bounding box center [225, 76] width 27 height 6
select select "tend to"
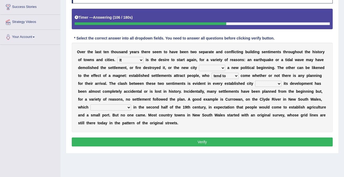
click at [261, 83] on select "unless whenever whereas until" at bounding box center [268, 83] width 26 height 6
select select "unless"
click at [266, 85] on select "unless whenever whereas until" at bounding box center [268, 83] width 26 height 6
click at [100, 107] on select "has been surveyed was surveyed could be surveyed had surveyed" at bounding box center [110, 107] width 41 height 6
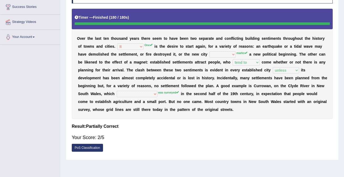
scroll to position [0, 0]
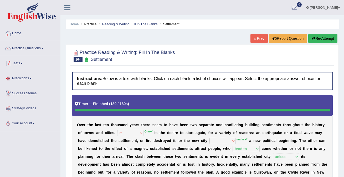
click at [39, 50] on link "Practice Questions" at bounding box center [30, 47] width 60 height 13
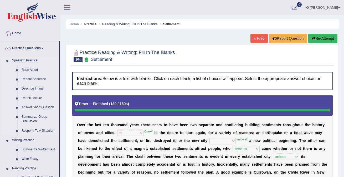
click at [36, 80] on link "Repeat Sentence" at bounding box center [39, 78] width 40 height 9
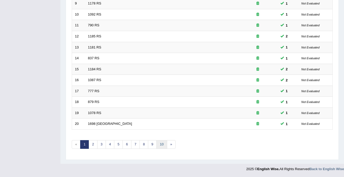
click at [156, 142] on link "10" at bounding box center [161, 144] width 11 height 9
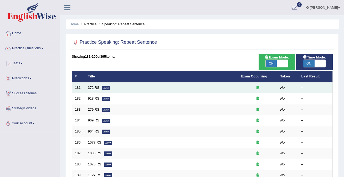
click at [97, 89] on link "372 RS" at bounding box center [93, 87] width 11 height 4
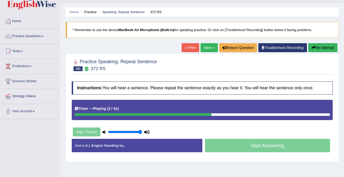
scroll to position [12, 0]
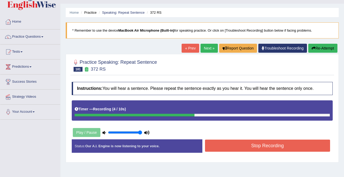
click at [243, 144] on button "Stop Recording" at bounding box center [267, 145] width 125 height 12
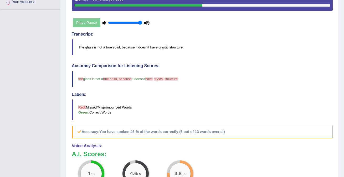
scroll to position [0, 0]
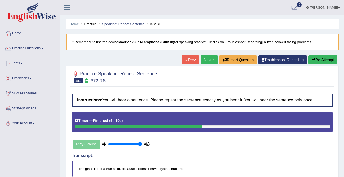
click at [204, 58] on link "Next »" at bounding box center [208, 59] width 17 height 9
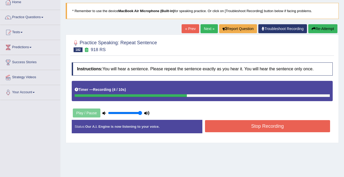
click at [225, 128] on button "Stop Recording" at bounding box center [267, 126] width 125 height 12
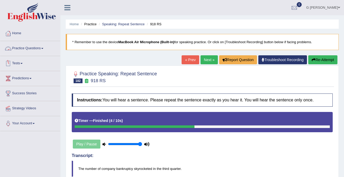
click at [205, 58] on link "Next »" at bounding box center [208, 59] width 17 height 9
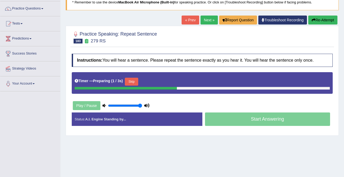
scroll to position [40, 0]
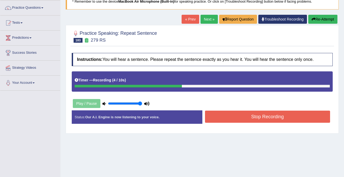
click at [232, 115] on button "Stop Recording" at bounding box center [267, 116] width 125 height 12
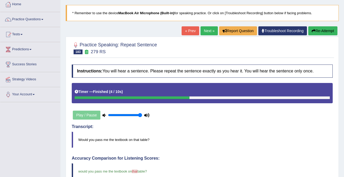
scroll to position [0, 0]
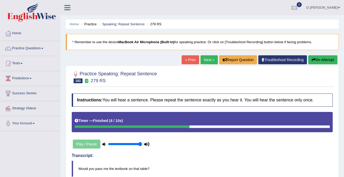
click at [209, 58] on link "Next »" at bounding box center [208, 59] width 17 height 9
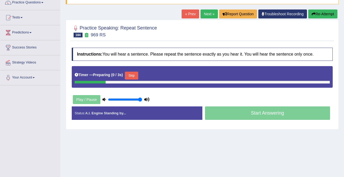
scroll to position [55, 0]
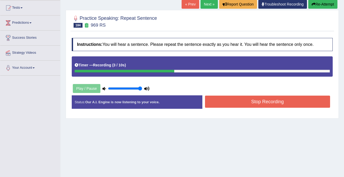
click at [222, 101] on button "Stop Recording" at bounding box center [267, 101] width 125 height 12
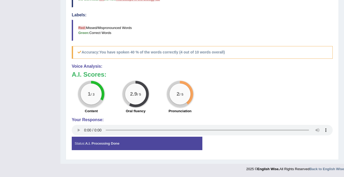
scroll to position [0, 0]
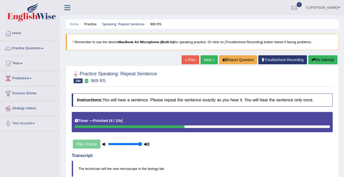
click at [207, 61] on link "Next »" at bounding box center [208, 59] width 17 height 9
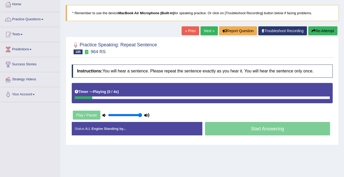
scroll to position [29, 0]
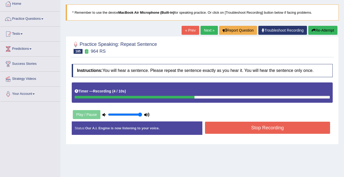
click at [242, 130] on button "Stop Recording" at bounding box center [267, 127] width 125 height 12
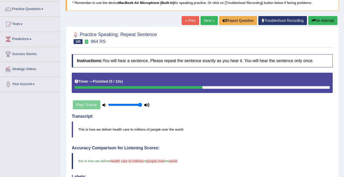
scroll to position [0, 0]
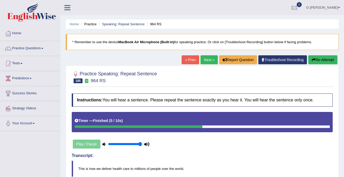
click at [202, 61] on link "Next »" at bounding box center [208, 59] width 17 height 9
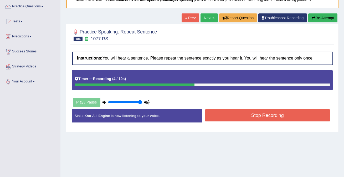
click at [229, 117] on button "Stop Recording" at bounding box center [267, 115] width 125 height 12
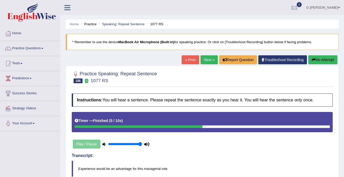
click at [210, 58] on link "Next »" at bounding box center [208, 59] width 17 height 9
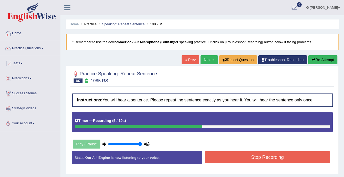
click at [229, 151] on button "Stop Recording" at bounding box center [267, 157] width 125 height 12
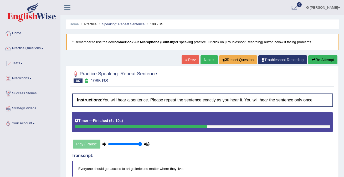
click at [205, 61] on link "Next »" at bounding box center [208, 59] width 17 height 9
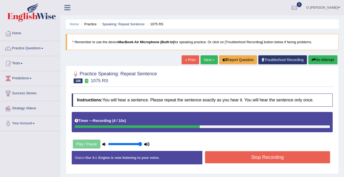
click at [239, 161] on button "Stop Recording" at bounding box center [267, 157] width 125 height 12
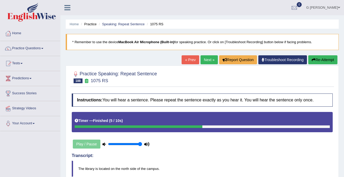
click at [207, 61] on link "Next »" at bounding box center [208, 59] width 17 height 9
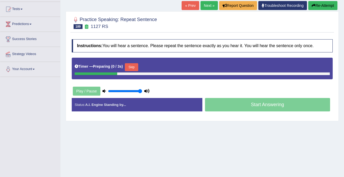
scroll to position [55, 0]
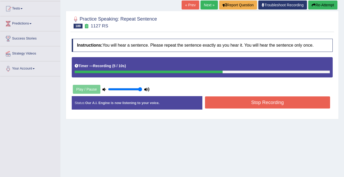
click at [226, 96] on div "Created with Highcharts 7.1.2 Great Too slow Too fast Time Speech pace meter: 0…" at bounding box center [268, 96] width 133 height 0
click at [226, 100] on button "Stop Recording" at bounding box center [267, 102] width 125 height 12
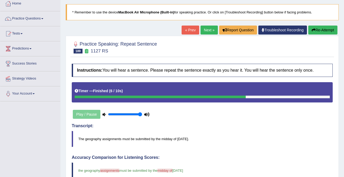
scroll to position [0, 0]
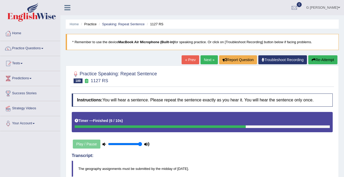
click at [205, 59] on link "Next »" at bounding box center [208, 59] width 17 height 9
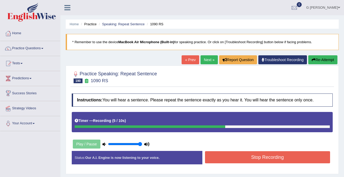
click at [228, 159] on button "Stop Recording" at bounding box center [267, 157] width 125 height 12
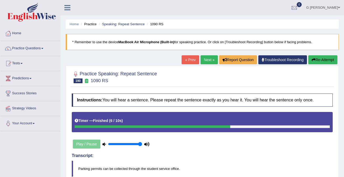
click at [203, 63] on link "Next »" at bounding box center [208, 59] width 17 height 9
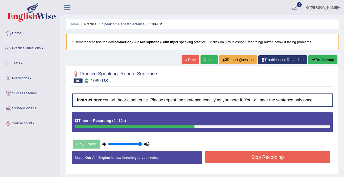
click at [263, 155] on button "Stop Recording" at bounding box center [267, 157] width 125 height 12
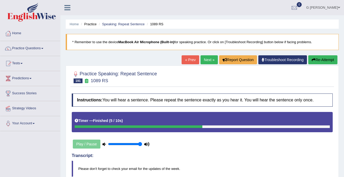
click at [207, 59] on link "Next »" at bounding box center [208, 59] width 17 height 9
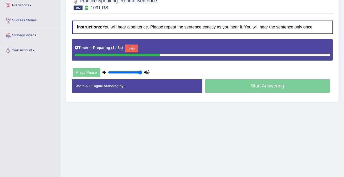
scroll to position [52, 0]
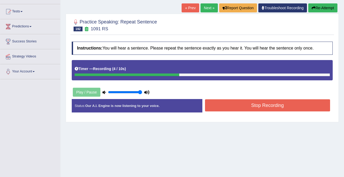
click at [223, 108] on button "Stop Recording" at bounding box center [267, 105] width 125 height 12
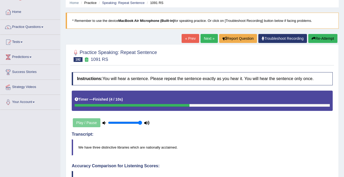
scroll to position [0, 0]
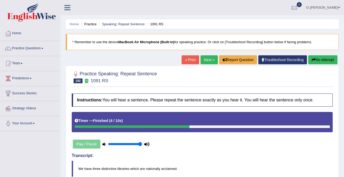
click at [207, 61] on link "Next »" at bounding box center [208, 59] width 17 height 9
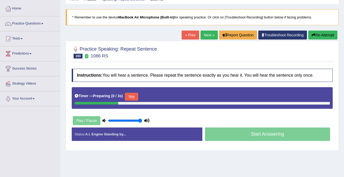
scroll to position [25, 0]
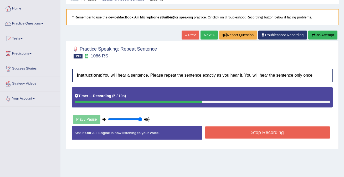
click at [247, 130] on button "Stop Recording" at bounding box center [267, 132] width 125 height 12
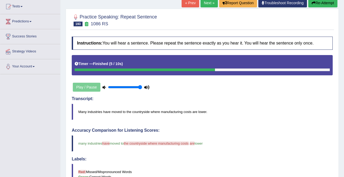
scroll to position [200, 0]
